Goal: Obtain resource: Obtain resource

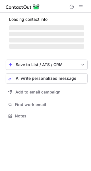
scroll to position [105, 91]
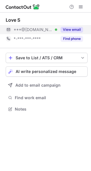
click at [68, 25] on div "View email" at bounding box center [70, 29] width 26 height 9
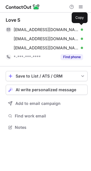
scroll to position [123, 91]
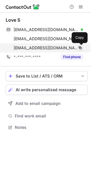
click at [81, 47] on span at bounding box center [80, 48] width 5 height 5
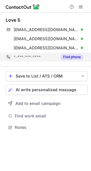
click at [66, 56] on button "Find phone" at bounding box center [72, 57] width 23 height 6
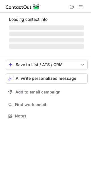
scroll to position [112, 91]
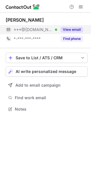
click at [75, 31] on button "View email" at bounding box center [72, 30] width 23 height 6
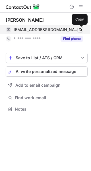
click at [82, 30] on span at bounding box center [80, 29] width 5 height 5
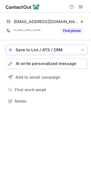
scroll to position [97, 91]
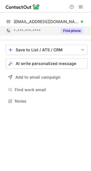
click at [70, 32] on button "Find phone" at bounding box center [72, 31] width 23 height 6
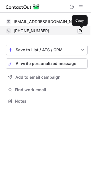
click at [81, 32] on span at bounding box center [80, 31] width 5 height 5
click at [82, 31] on span at bounding box center [80, 31] width 5 height 5
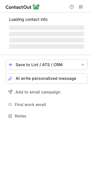
scroll to position [114, 91]
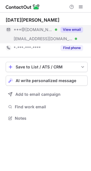
click at [76, 26] on div "View email" at bounding box center [70, 29] width 26 height 9
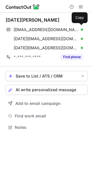
scroll to position [123, 91]
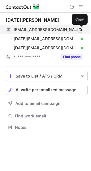
click at [81, 32] on span at bounding box center [80, 29] width 5 height 5
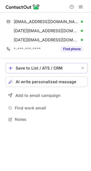
scroll to position [115, 91]
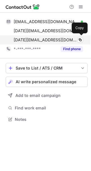
click at [76, 44] on div "[DATE][EMAIL_ADDRESS][DOMAIN_NAME] Verified Copy" at bounding box center [45, 39] width 78 height 9
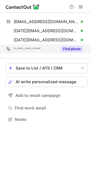
click at [74, 48] on button "Find phone" at bounding box center [72, 49] width 23 height 6
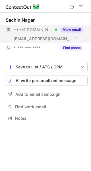
scroll to position [114, 91]
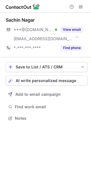
click at [76, 25] on div "Sachin Nagar ***@gmail.com Verified ***@talent4health.com View email *-***-***-…" at bounding box center [47, 34] width 82 height 35
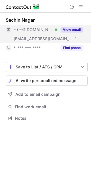
click at [75, 28] on button "View email" at bounding box center [72, 30] width 23 height 6
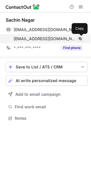
click at [81, 39] on span at bounding box center [80, 38] width 5 height 5
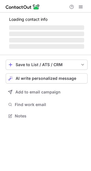
scroll to position [114, 91]
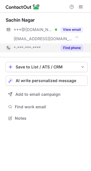
click at [74, 47] on button "Find phone" at bounding box center [72, 48] width 23 height 6
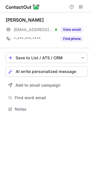
scroll to position [105, 91]
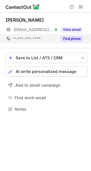
click at [68, 39] on button "Find phone" at bounding box center [72, 39] width 23 height 6
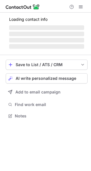
scroll to position [105, 91]
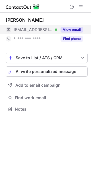
click at [74, 29] on button "View email" at bounding box center [72, 30] width 23 height 6
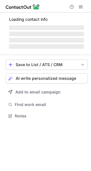
scroll to position [105, 91]
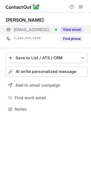
click at [75, 30] on button "View email" at bounding box center [72, 30] width 23 height 6
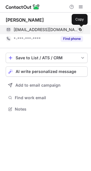
click at [79, 29] on span at bounding box center [80, 29] width 5 height 5
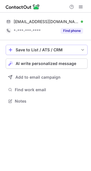
scroll to position [97, 91]
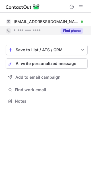
click at [73, 32] on button "Find phone" at bounding box center [72, 31] width 23 height 6
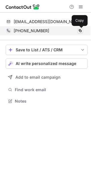
click at [81, 31] on span at bounding box center [80, 31] width 5 height 5
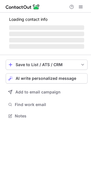
scroll to position [105, 91]
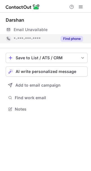
click at [74, 36] on button "Find phone" at bounding box center [72, 39] width 23 height 6
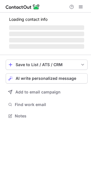
scroll to position [97, 91]
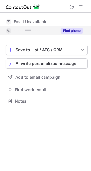
click at [75, 32] on button "Find phone" at bounding box center [72, 31] width 23 height 6
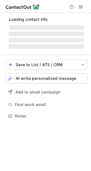
scroll to position [114, 91]
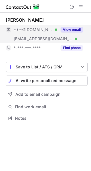
click at [72, 29] on button "View email" at bounding box center [72, 30] width 23 height 6
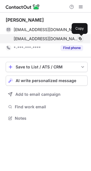
click at [80, 40] on span at bounding box center [80, 38] width 5 height 5
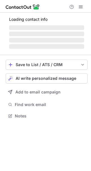
scroll to position [114, 91]
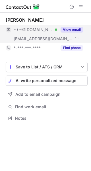
click at [76, 26] on div "View email" at bounding box center [70, 29] width 26 height 9
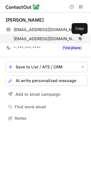
click at [81, 41] on span at bounding box center [80, 38] width 5 height 5
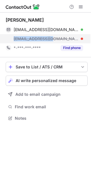
drag, startPoint x: 11, startPoint y: 40, endPoint x: 55, endPoint y: 40, distance: 43.9
click at [55, 40] on div "umme@tekishub.com" at bounding box center [45, 38] width 78 height 9
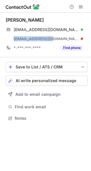
copy span "umme@tekishub.com"
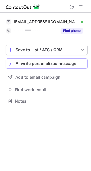
scroll to position [97, 91]
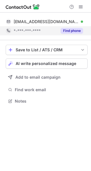
click at [71, 31] on button "Find phone" at bounding box center [72, 31] width 23 height 6
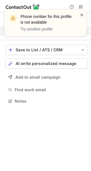
click at [81, 15] on span at bounding box center [82, 15] width 5 height 6
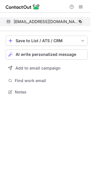
scroll to position [88, 91]
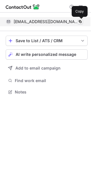
click at [79, 22] on span at bounding box center [80, 21] width 5 height 5
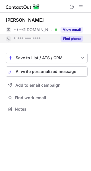
scroll to position [105, 91]
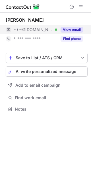
click at [76, 28] on button "View email" at bounding box center [72, 30] width 23 height 6
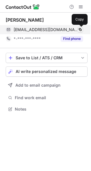
click at [82, 30] on span at bounding box center [80, 29] width 5 height 5
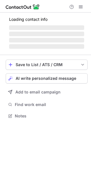
scroll to position [123, 91]
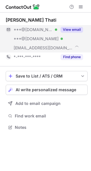
click at [75, 27] on div "View email" at bounding box center [70, 29] width 26 height 9
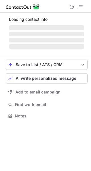
scroll to position [123, 91]
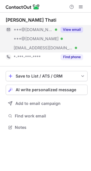
click at [72, 29] on button "View email" at bounding box center [72, 30] width 23 height 6
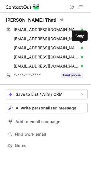
scroll to position [142, 91]
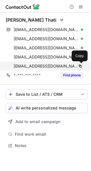
click at [81, 66] on span at bounding box center [80, 66] width 5 height 5
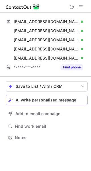
scroll to position [134, 91]
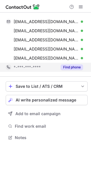
click at [73, 68] on button "Find phone" at bounding box center [72, 67] width 23 height 6
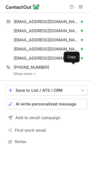
scroll to position [137, 91]
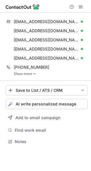
click at [35, 77] on div "[EMAIL_ADDRESS][DOMAIN_NAME] Verified Copy [EMAIL_ADDRESS][DOMAIN_NAME] Verifie…" at bounding box center [47, 47] width 82 height 68
click at [34, 75] on img at bounding box center [34, 74] width 3 height 4
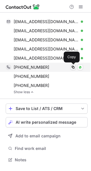
click at [74, 68] on span at bounding box center [73, 67] width 5 height 5
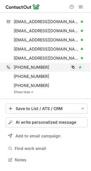
click at [74, 68] on span at bounding box center [73, 67] width 5 height 5
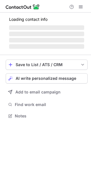
scroll to position [114, 91]
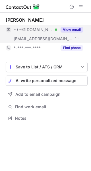
click at [72, 29] on button "View email" at bounding box center [72, 30] width 23 height 6
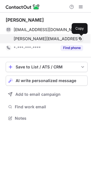
click at [81, 41] on span at bounding box center [80, 38] width 5 height 5
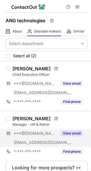
click at [70, 133] on button "View email" at bounding box center [72, 134] width 23 height 6
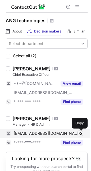
click at [81, 134] on span at bounding box center [80, 133] width 5 height 5
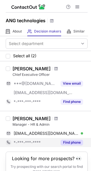
click at [76, 143] on button "Find phone" at bounding box center [72, 143] width 23 height 6
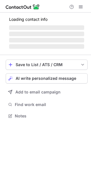
scroll to position [105, 91]
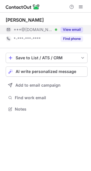
click at [67, 30] on button "View email" at bounding box center [72, 30] width 23 height 6
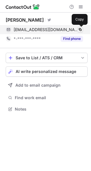
click at [79, 30] on span at bounding box center [80, 29] width 5 height 5
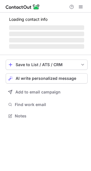
scroll to position [125, 91]
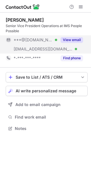
click at [68, 39] on button "View email" at bounding box center [72, 40] width 23 height 6
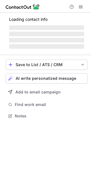
scroll to position [125, 91]
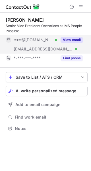
click at [74, 38] on button "View email" at bounding box center [72, 40] width 23 height 6
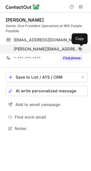
click at [82, 49] on span at bounding box center [80, 49] width 5 height 5
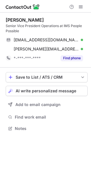
scroll to position [125, 91]
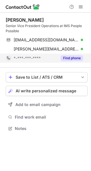
click at [71, 58] on button "Find phone" at bounding box center [72, 58] width 23 height 6
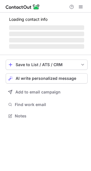
scroll to position [119, 91]
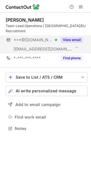
click at [72, 37] on button "View email" at bounding box center [72, 40] width 23 height 6
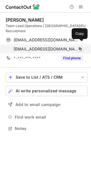
click at [80, 47] on span at bounding box center [80, 49] width 5 height 5
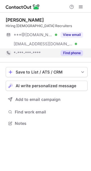
scroll to position [119, 91]
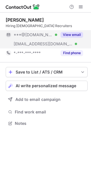
click at [72, 32] on button "View email" at bounding box center [72, 35] width 23 height 6
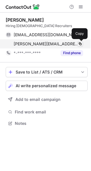
click at [79, 43] on span at bounding box center [80, 44] width 5 height 5
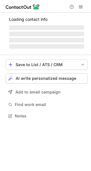
scroll to position [125, 91]
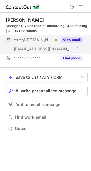
click at [73, 40] on button "View email" at bounding box center [72, 40] width 23 height 6
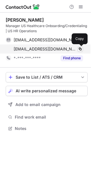
click at [81, 49] on span at bounding box center [80, 49] width 5 height 5
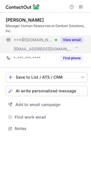
scroll to position [125, 91]
click at [74, 39] on button "View email" at bounding box center [72, 40] width 23 height 6
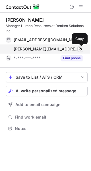
click at [80, 48] on span at bounding box center [80, 49] width 5 height 5
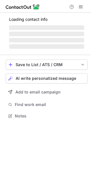
scroll to position [119, 91]
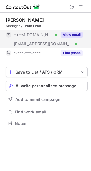
click at [75, 34] on button "View email" at bounding box center [72, 35] width 23 height 6
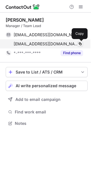
click at [82, 45] on span at bounding box center [80, 44] width 5 height 5
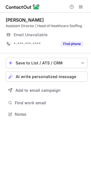
scroll to position [110, 91]
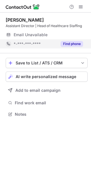
click at [70, 43] on button "Find phone" at bounding box center [72, 44] width 23 height 6
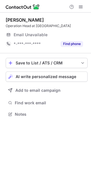
scroll to position [110, 91]
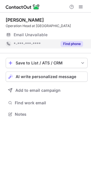
click at [69, 44] on button "Find phone" at bounding box center [72, 44] width 23 height 6
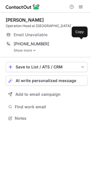
scroll to position [114, 91]
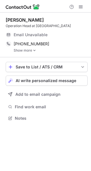
click at [31, 50] on link "Show more" at bounding box center [51, 50] width 74 height 4
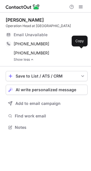
scroll to position [123, 91]
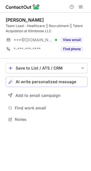
scroll to position [115, 91]
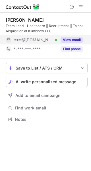
click at [70, 41] on button "View email" at bounding box center [72, 40] width 23 height 6
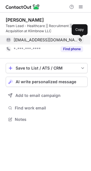
click at [81, 39] on span at bounding box center [80, 40] width 5 height 5
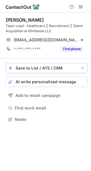
scroll to position [115, 91]
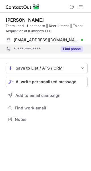
click at [69, 50] on button "Find phone" at bounding box center [72, 49] width 23 height 6
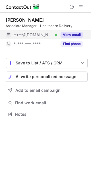
scroll to position [110, 91]
click at [76, 34] on button "View email" at bounding box center [72, 35] width 23 height 6
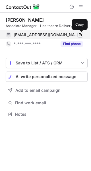
click at [82, 34] on button at bounding box center [81, 35] width 6 height 6
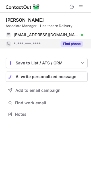
scroll to position [110, 91]
click at [76, 43] on button "Find phone" at bounding box center [72, 44] width 23 height 6
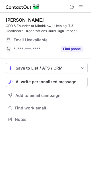
scroll to position [115, 91]
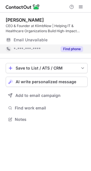
click at [75, 47] on button "Find phone" at bounding box center [72, 49] width 23 height 6
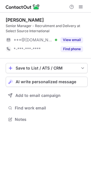
scroll to position [115, 91]
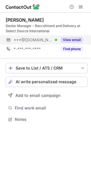
click at [74, 41] on button "View email" at bounding box center [72, 40] width 23 height 6
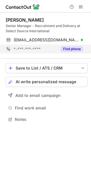
click at [74, 48] on button "Find phone" at bounding box center [72, 49] width 23 height 6
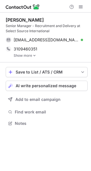
click at [35, 55] on img at bounding box center [34, 56] width 3 height 4
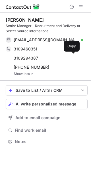
scroll to position [137, 91]
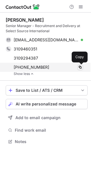
click at [80, 66] on span at bounding box center [80, 67] width 5 height 5
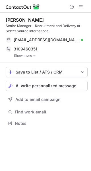
scroll to position [119, 91]
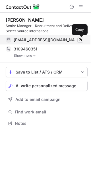
click at [82, 40] on span at bounding box center [80, 40] width 5 height 5
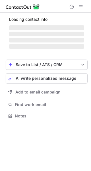
scroll to position [134, 91]
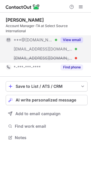
click at [75, 38] on button "View email" at bounding box center [72, 40] width 23 height 6
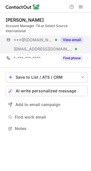
scroll to position [125, 91]
click at [78, 39] on button "View email" at bounding box center [72, 40] width 23 height 6
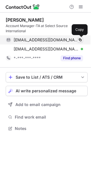
click at [80, 40] on span at bounding box center [80, 40] width 5 height 5
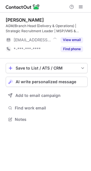
scroll to position [115, 91]
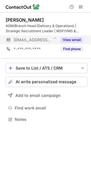
click at [76, 39] on button "View email" at bounding box center [72, 40] width 23 height 6
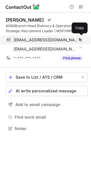
scroll to position [125, 91]
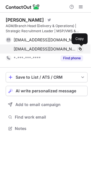
click at [80, 51] on span at bounding box center [80, 49] width 5 height 5
